Goal: Check status: Check status

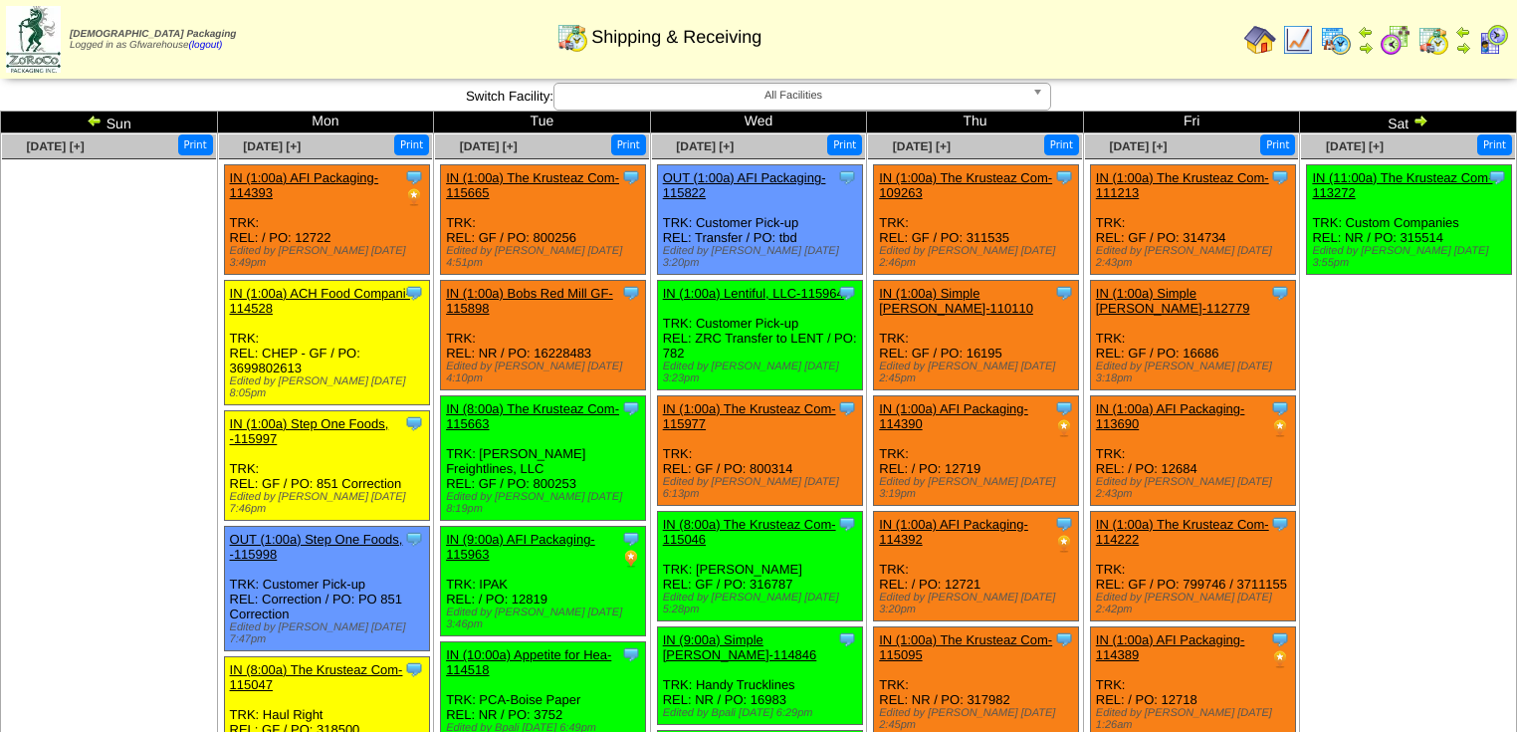
click at [955, 44] on div "Shipping & Receiving" at bounding box center [659, 30] width 870 height 55
click at [95, 119] on img at bounding box center [95, 121] width 16 height 16
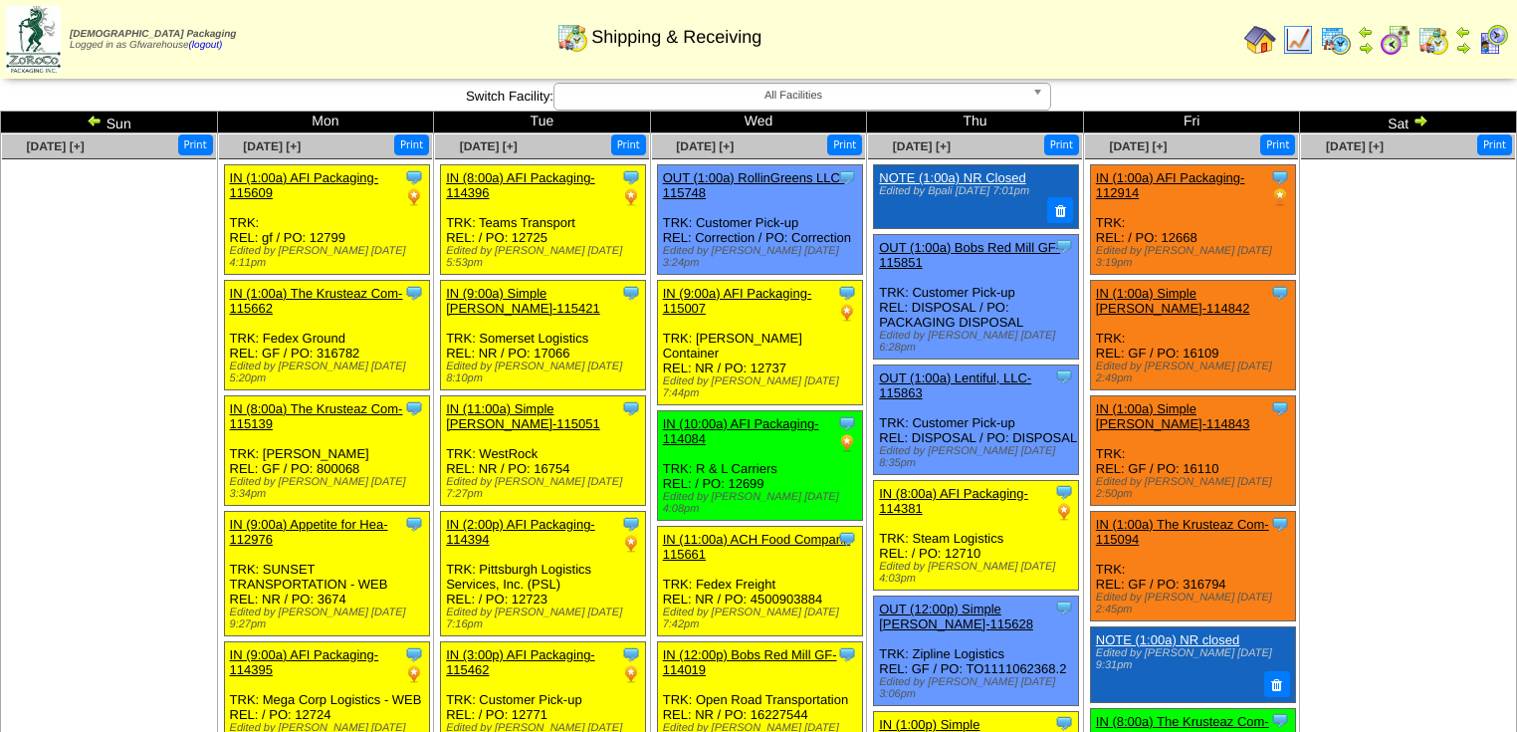
click at [97, 115] on img at bounding box center [95, 121] width 16 height 16
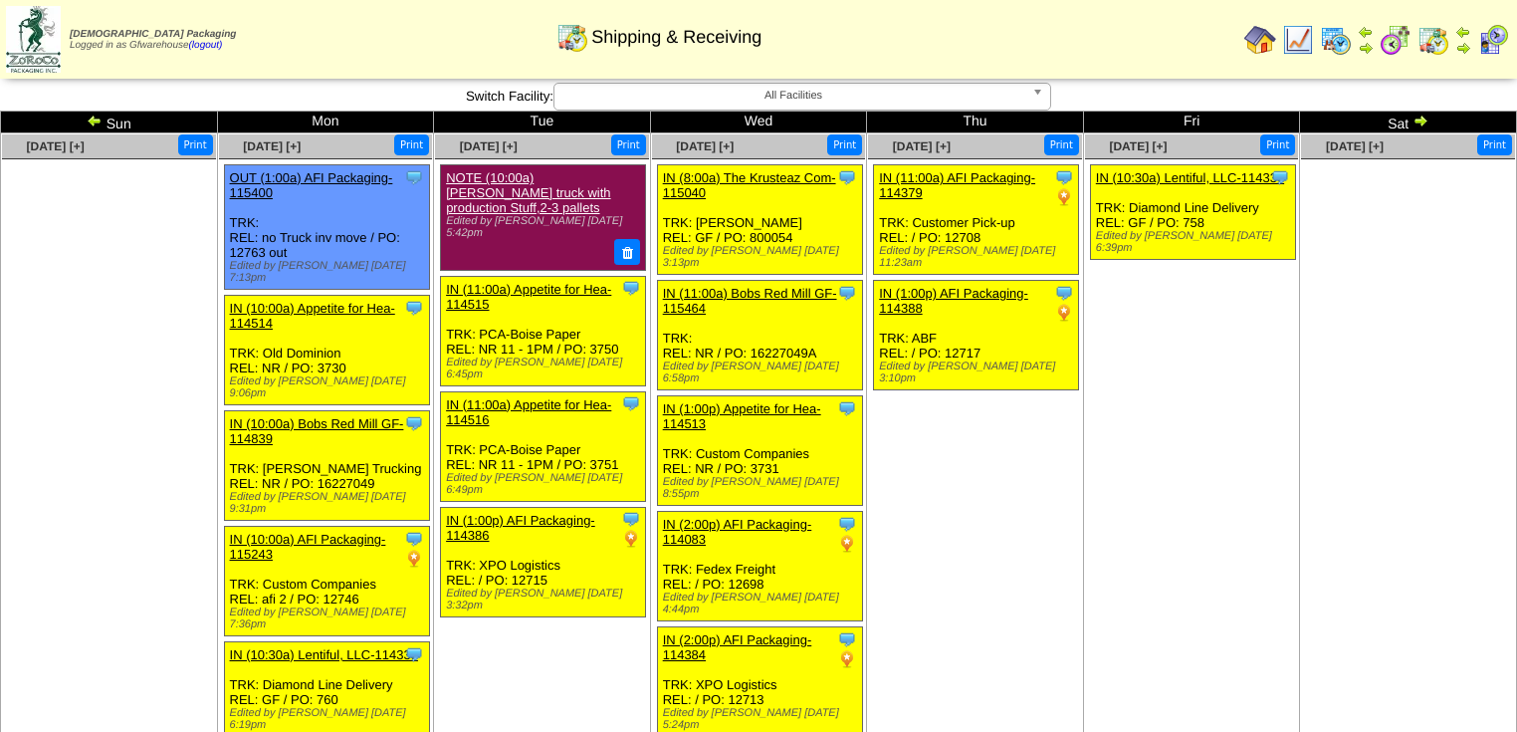
click at [97, 115] on img at bounding box center [95, 121] width 16 height 16
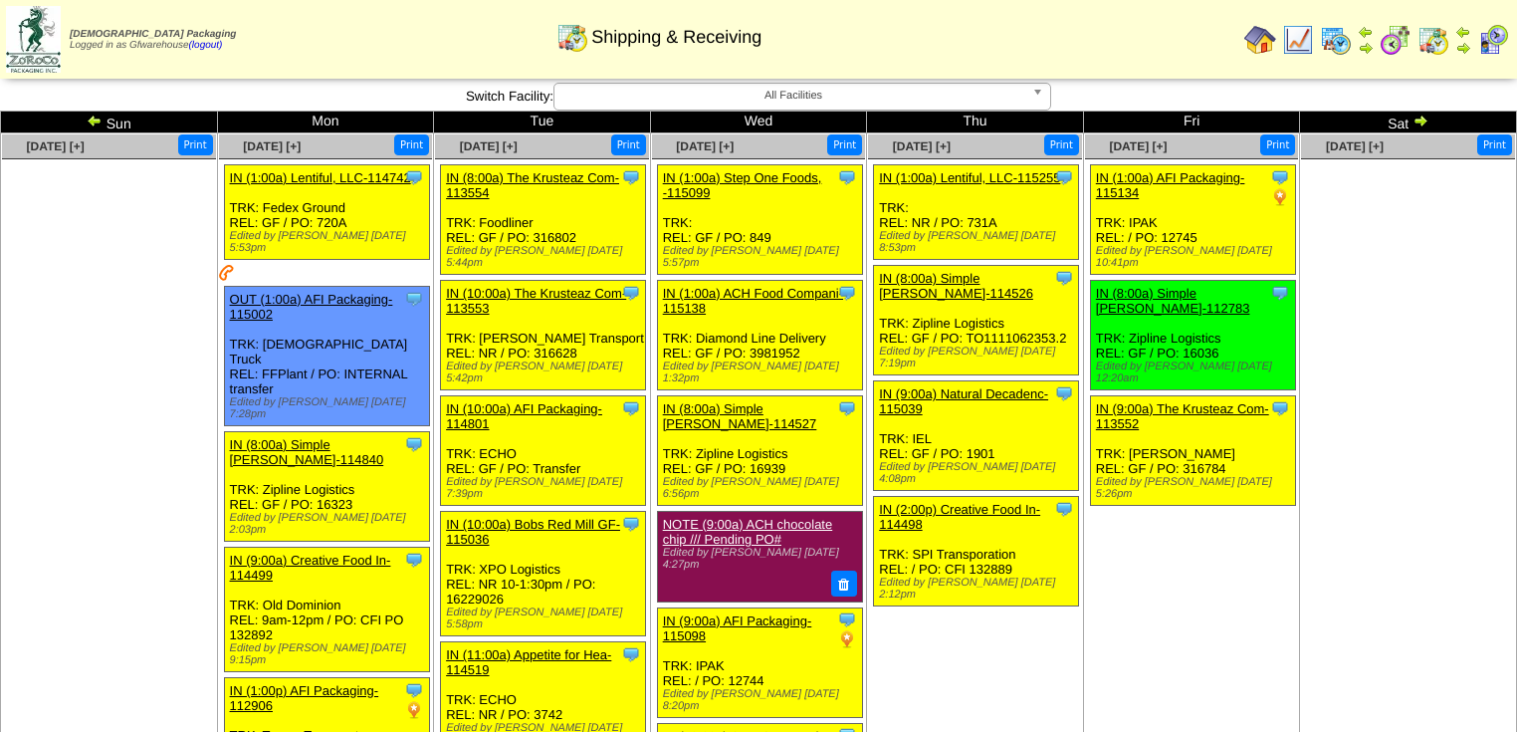
click at [1415, 122] on img at bounding box center [1421, 121] width 16 height 16
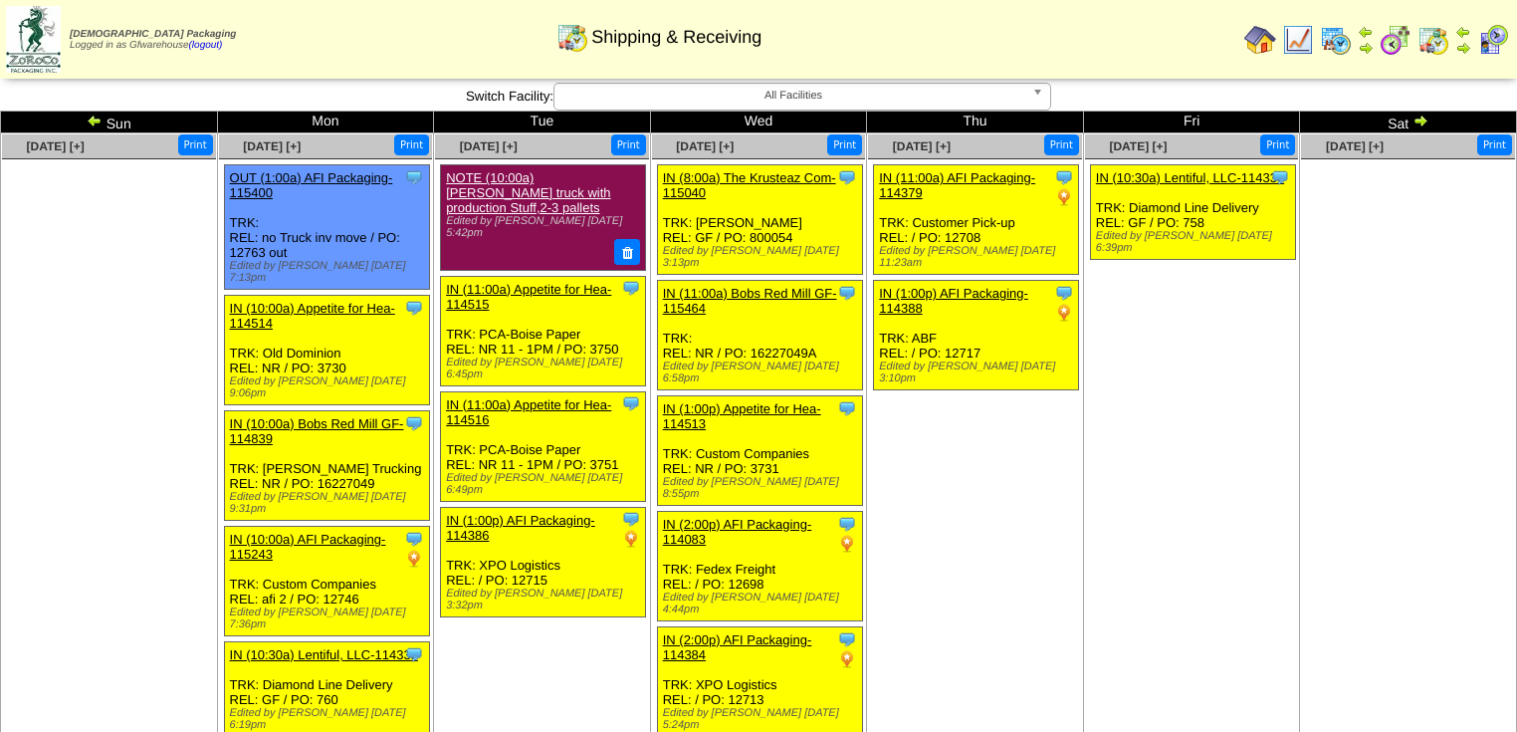
click at [1415, 122] on img at bounding box center [1421, 121] width 16 height 16
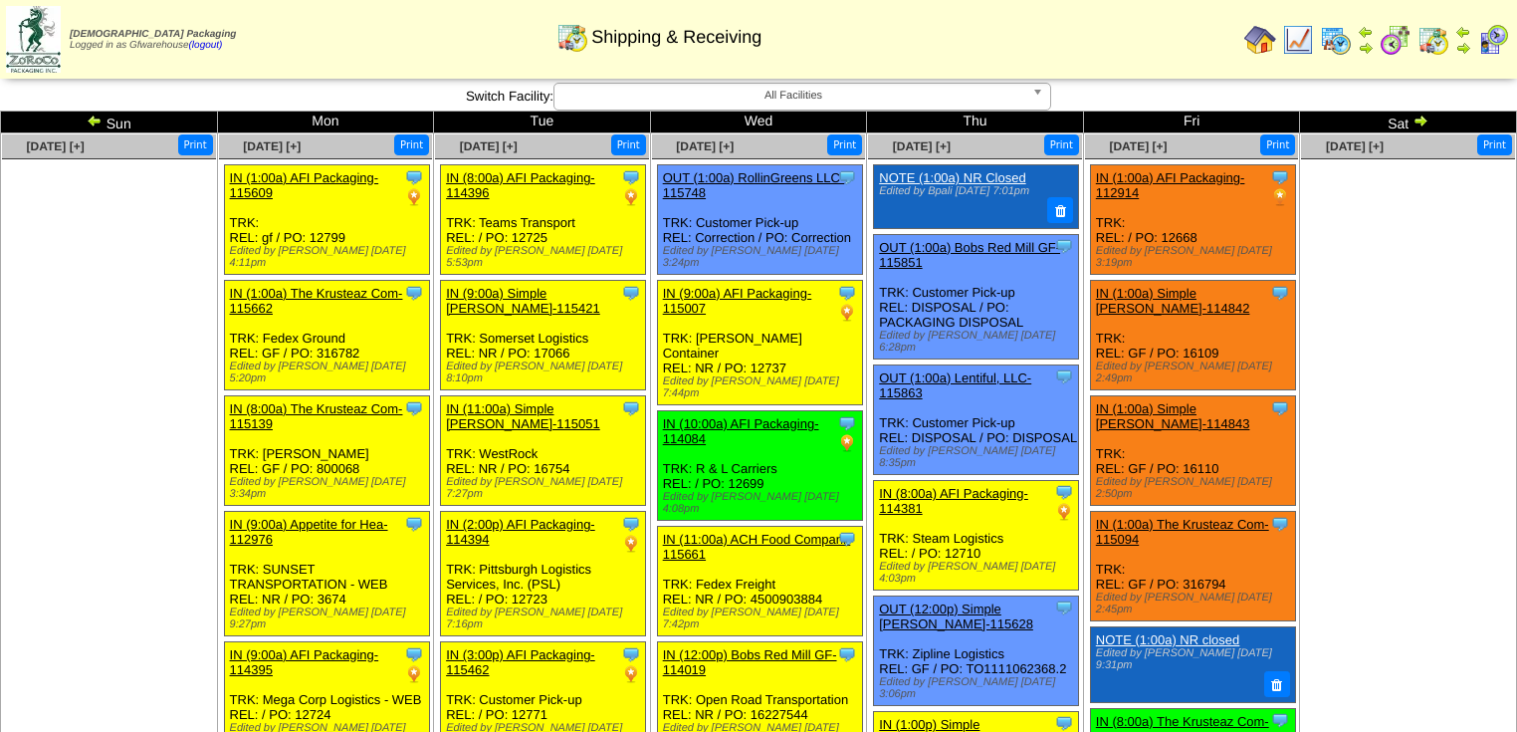
click at [1416, 121] on img at bounding box center [1421, 121] width 16 height 16
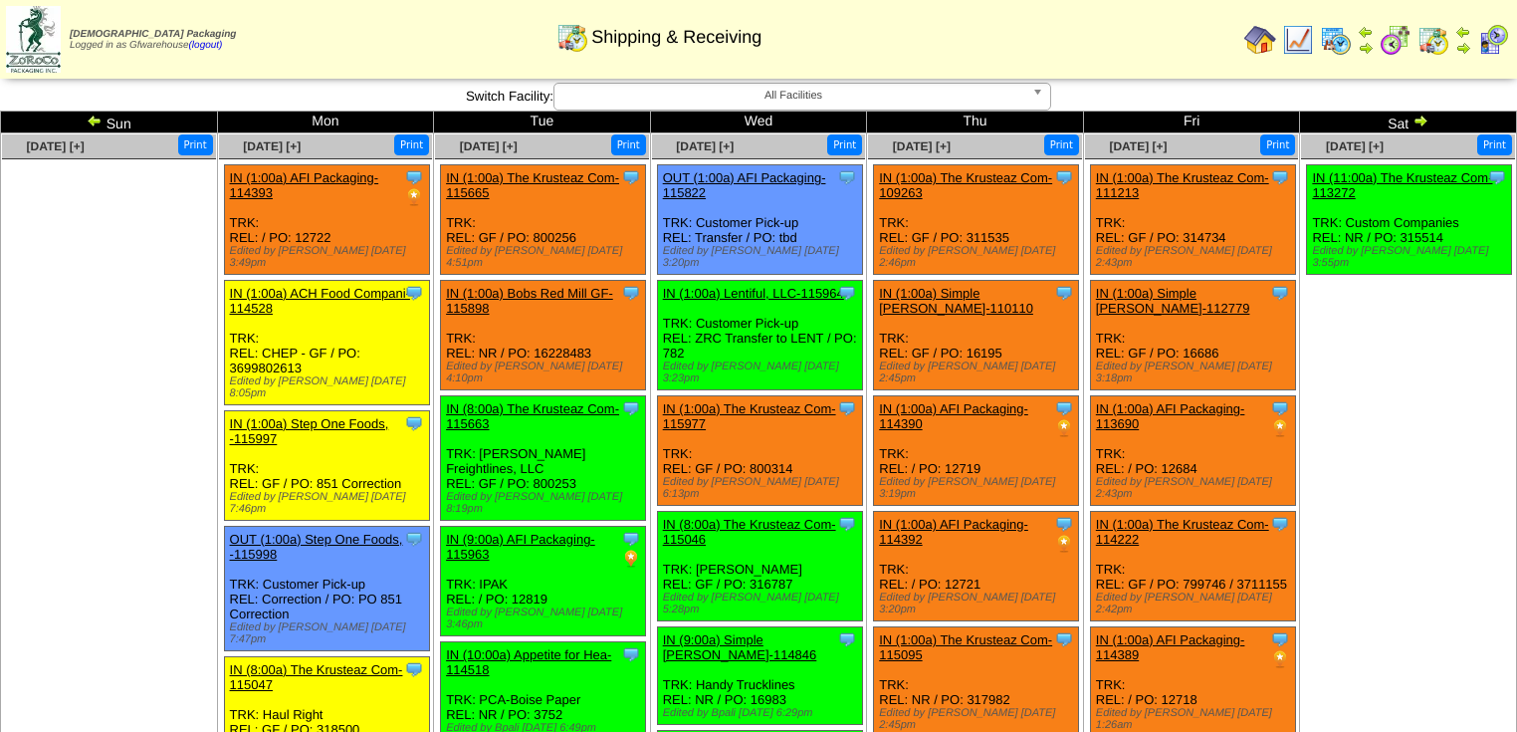
click at [92, 127] on img at bounding box center [95, 121] width 16 height 16
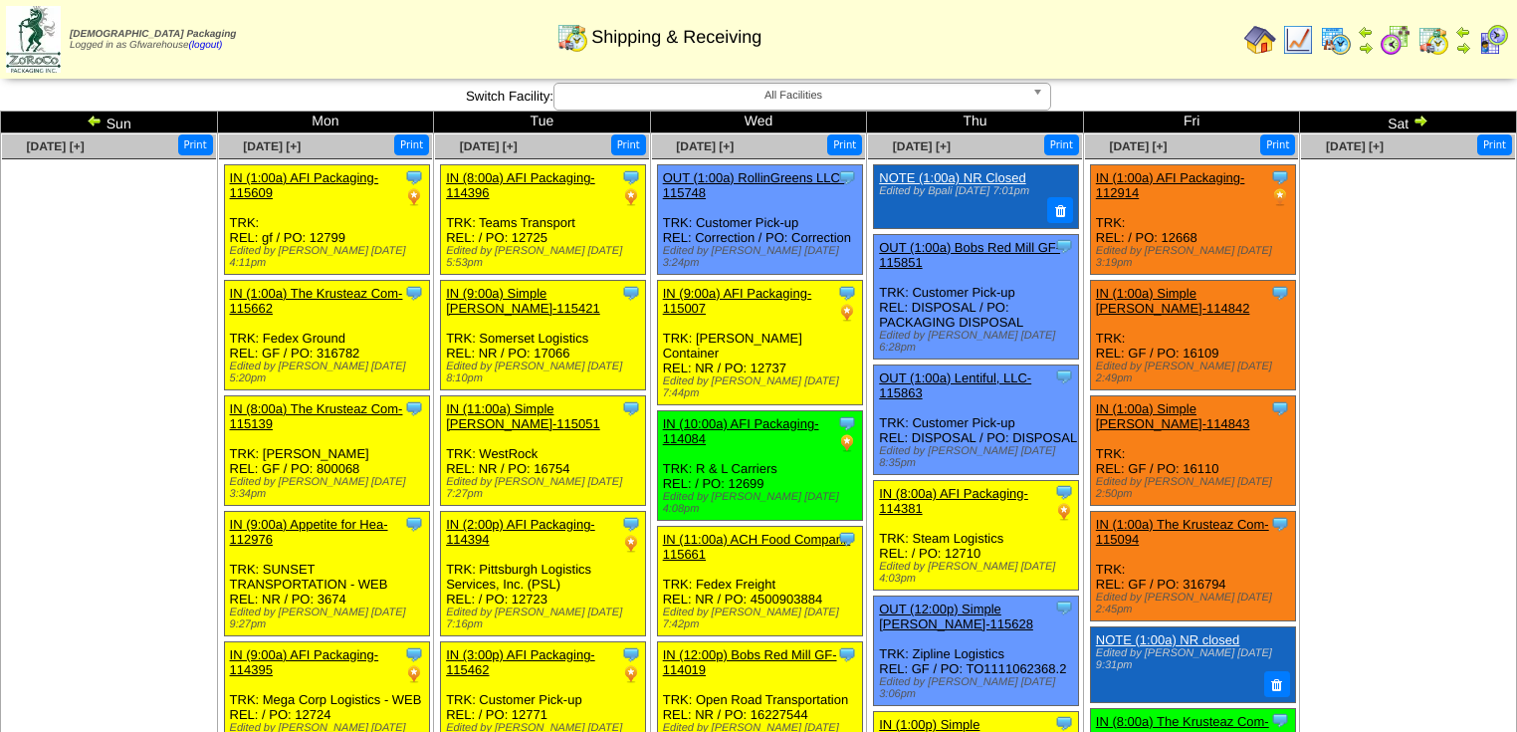
click at [1420, 120] on img at bounding box center [1421, 121] width 16 height 16
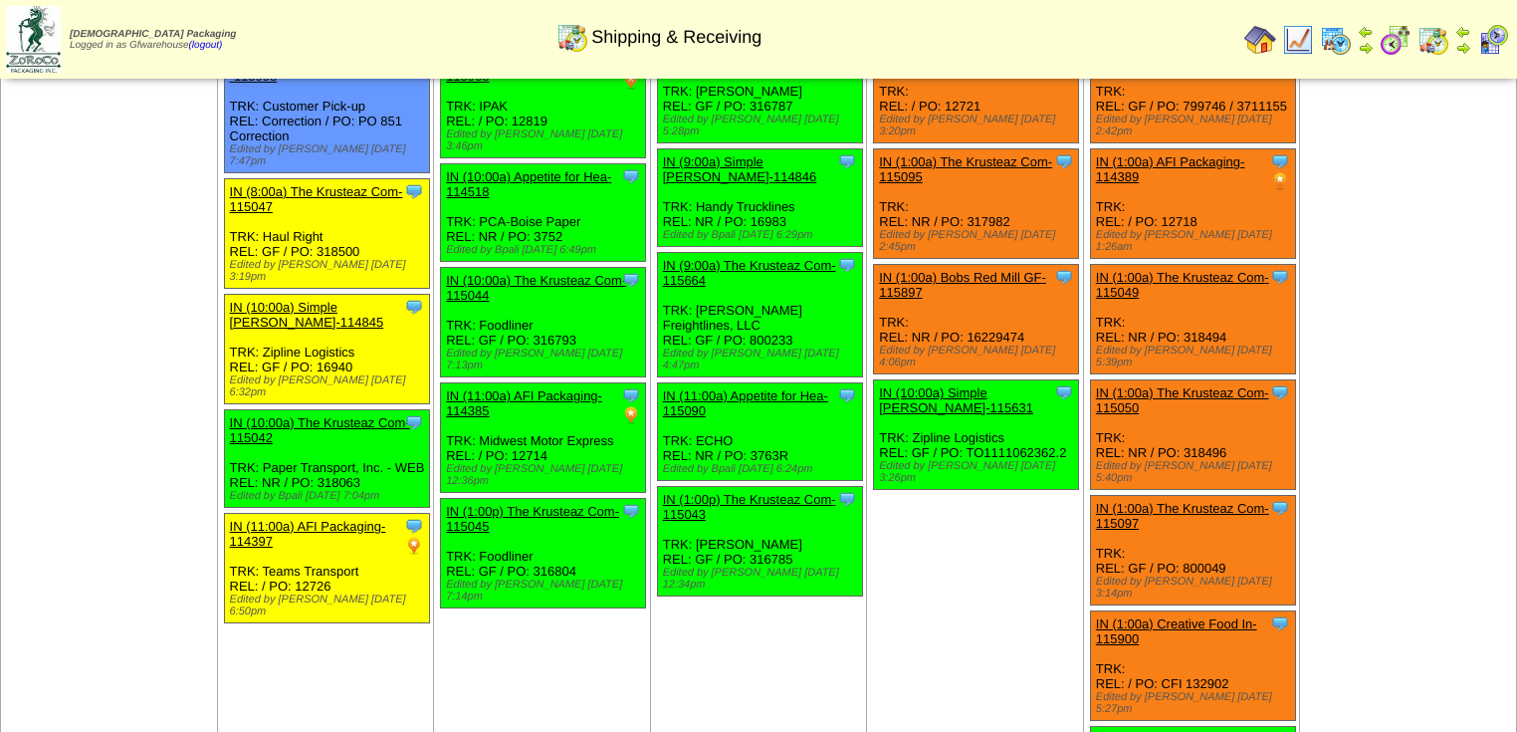
scroll to position [908, 0]
